Goal: Task Accomplishment & Management: Use online tool/utility

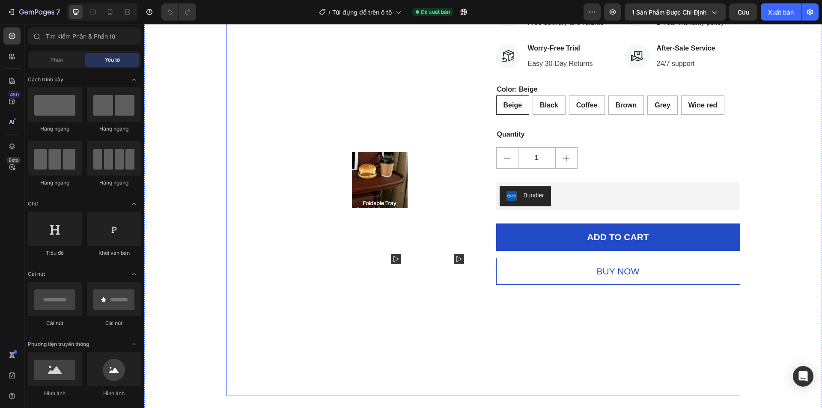
scroll to position [300, 0]
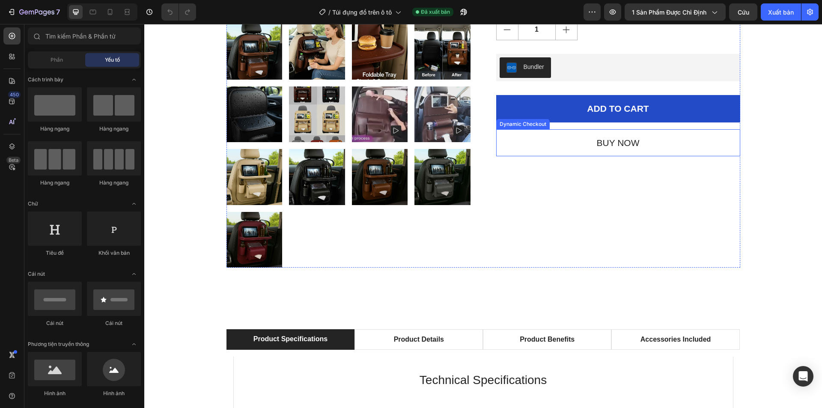
click at [697, 146] on button "BUY NOW" at bounding box center [618, 142] width 244 height 27
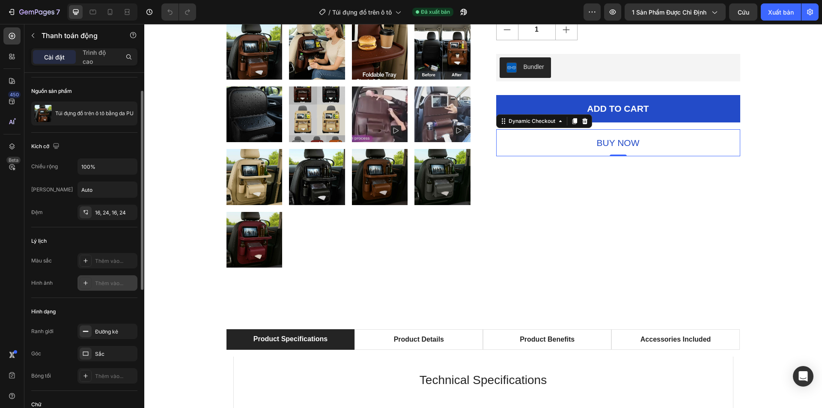
scroll to position [0, 0]
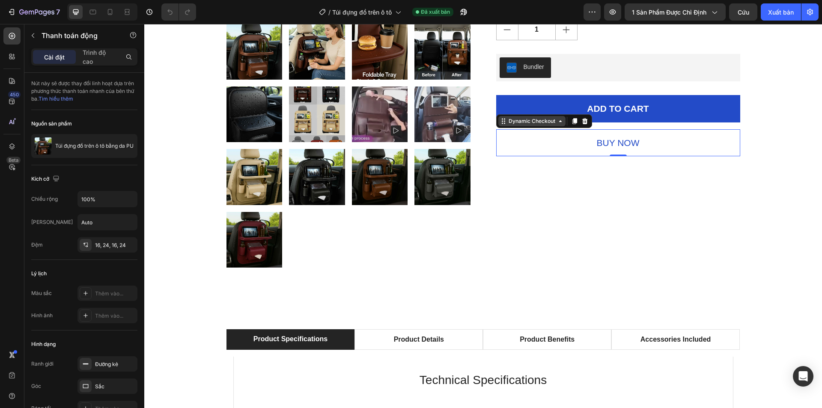
click at [557, 120] on icon at bounding box center [560, 121] width 7 height 7
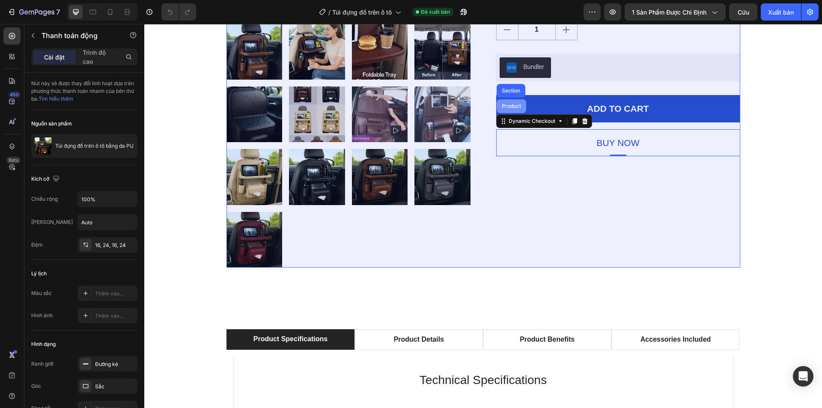
click at [509, 107] on div "Product" at bounding box center [511, 106] width 23 height 5
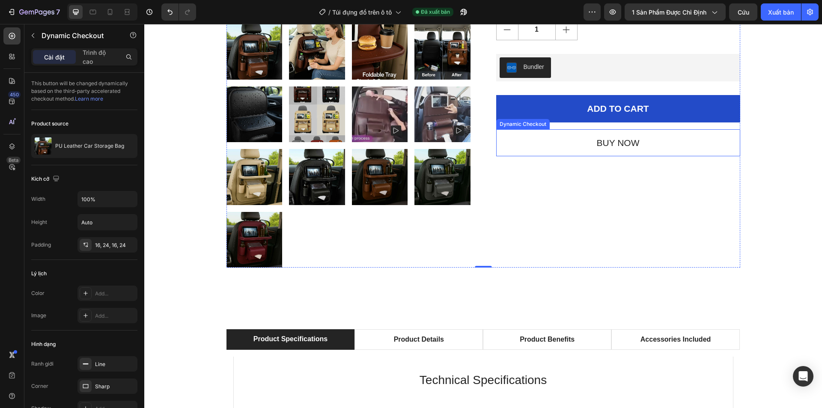
click at [521, 135] on button "BUY NOW" at bounding box center [618, 142] width 244 height 27
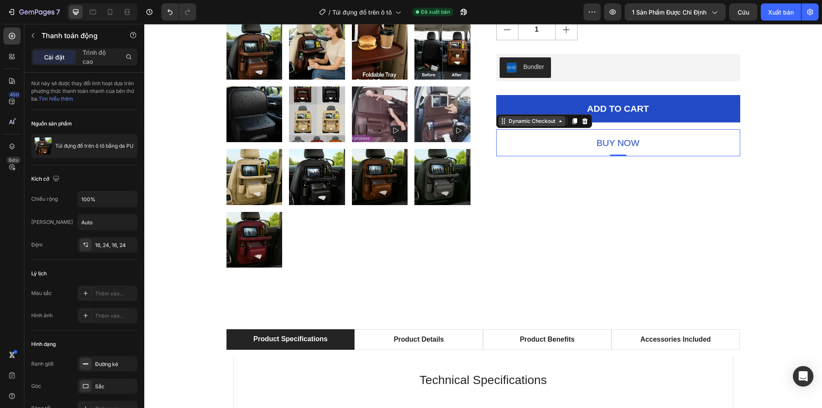
click at [558, 122] on icon at bounding box center [560, 121] width 7 height 7
click at [563, 140] on button "BUY NOW" at bounding box center [618, 142] width 244 height 27
click at [611, 144] on p "BUY NOW" at bounding box center [618, 143] width 43 height 14
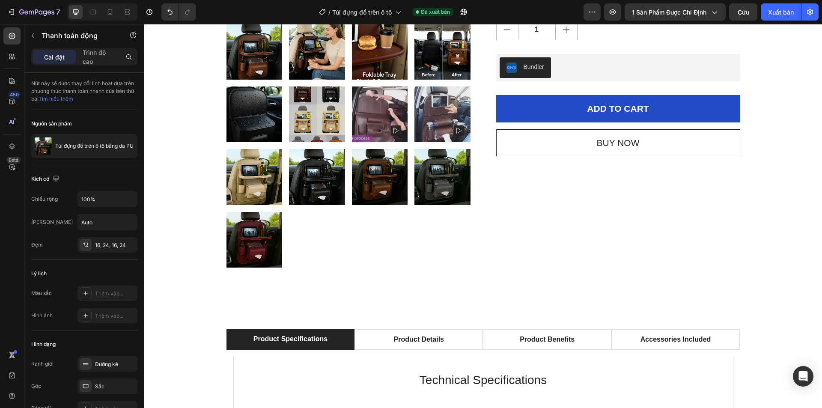
click at [668, 144] on button "BUY NOW" at bounding box center [618, 142] width 244 height 27
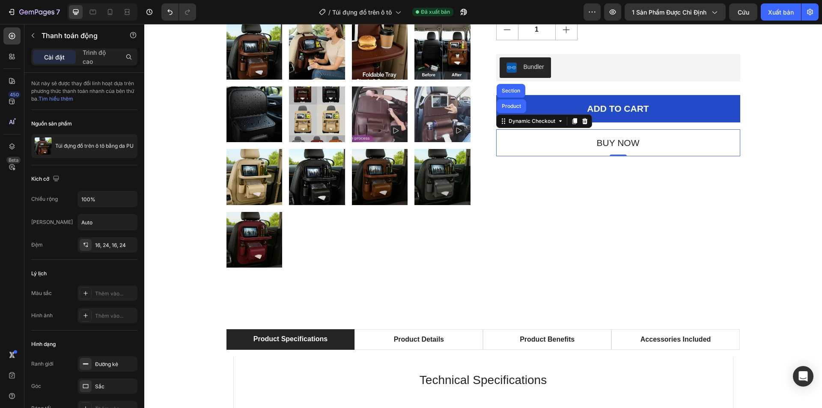
click at [668, 144] on button "BUY NOW" at bounding box center [618, 142] width 244 height 27
click at [172, 10] on icon "Hoàn tác/Làm lại" at bounding box center [170, 12] width 9 height 9
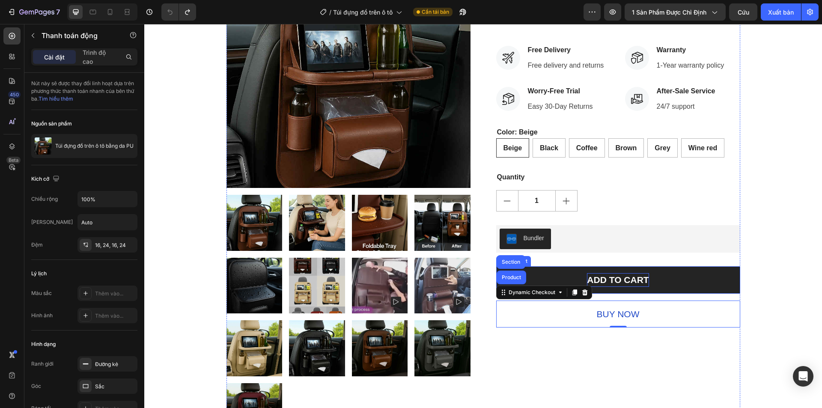
scroll to position [43, 0]
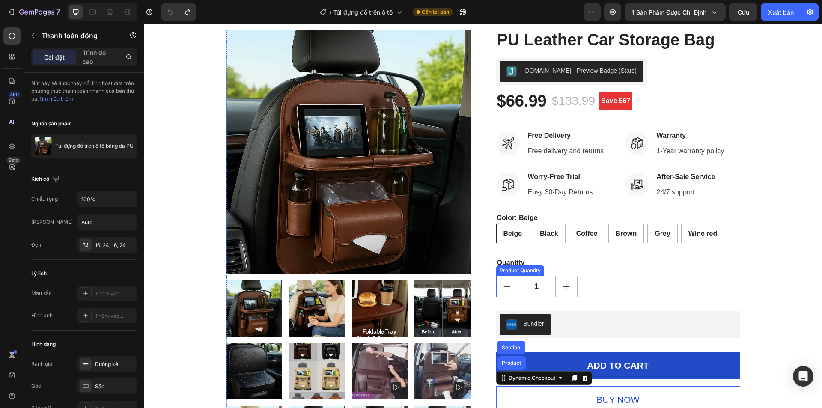
click at [625, 281] on div "1" at bounding box center [618, 286] width 244 height 21
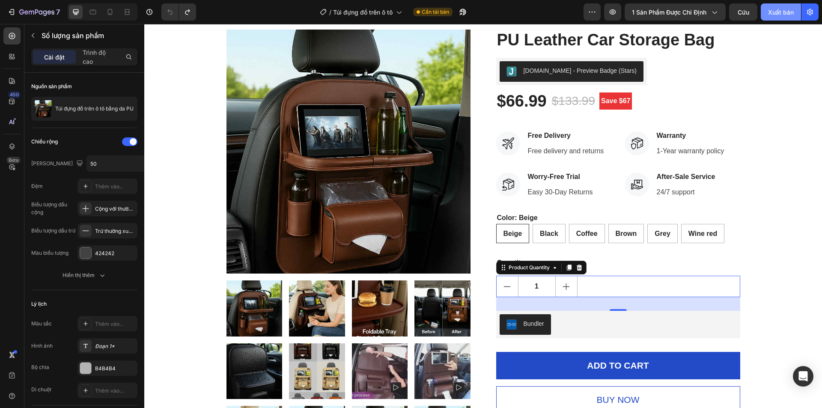
click at [775, 9] on font "Xuất bản" at bounding box center [781, 12] width 26 height 7
